Goal: Check status: Check status

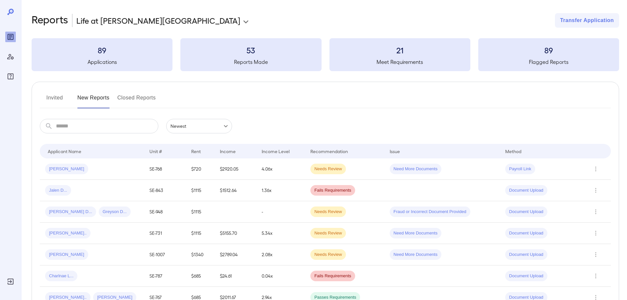
scroll to position [99, 0]
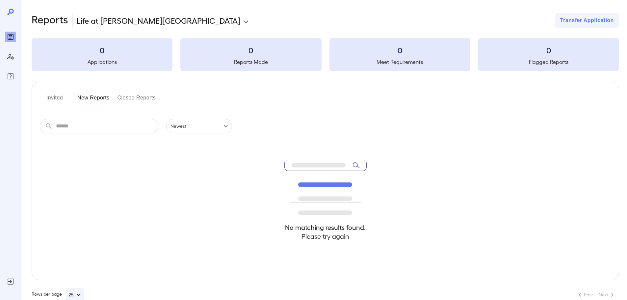
scroll to position [14, 0]
click at [98, 104] on button "New Reports" at bounding box center [93, 100] width 32 height 16
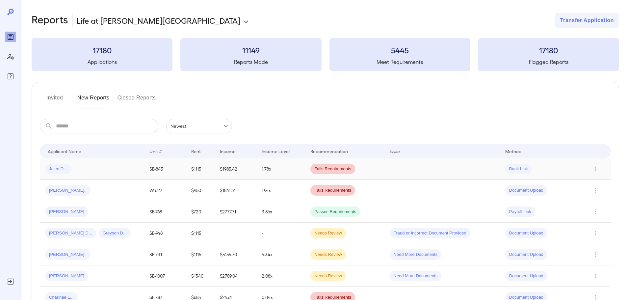
click at [98, 171] on div "Jalen D..." at bounding box center [92, 168] width 94 height 11
